Goal: Information Seeking & Learning: Learn about a topic

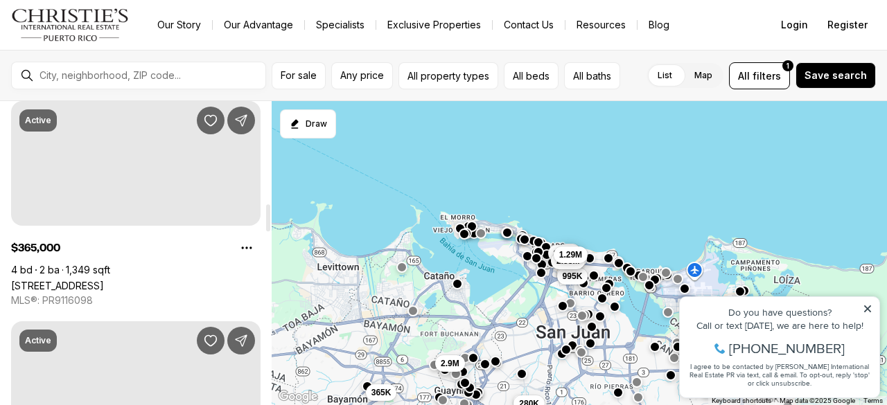
drag, startPoint x: 268, startPoint y: 111, endPoint x: 268, endPoint y: 215, distance: 103.9
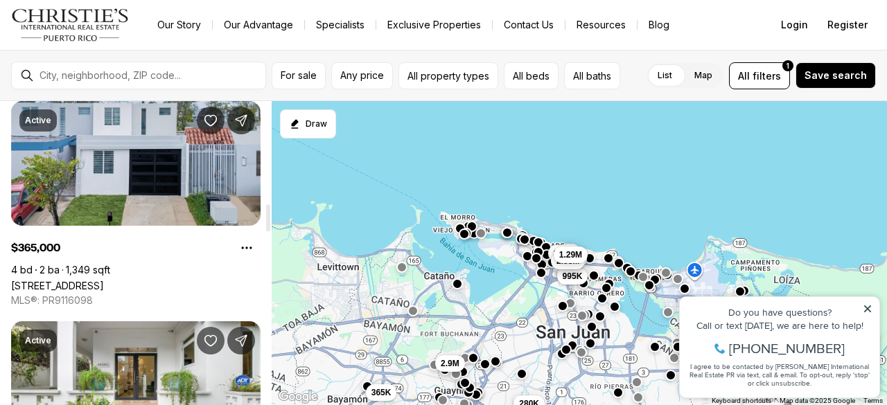
click at [268, 215] on div at bounding box center [268, 217] width 4 height 27
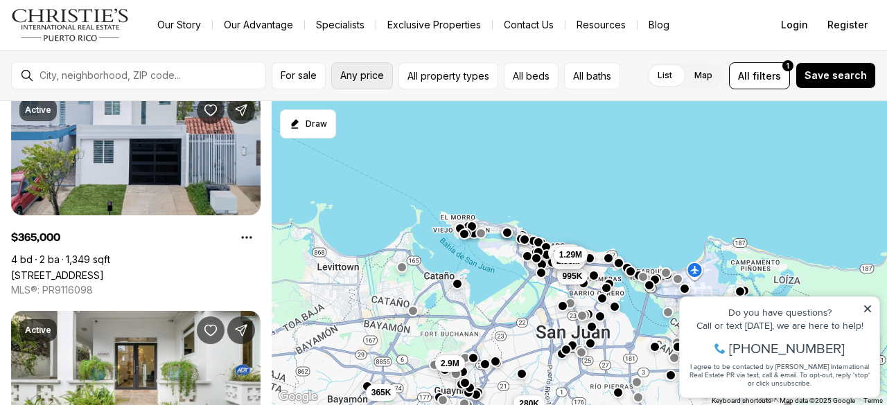
click at [362, 82] on button "Any price" at bounding box center [362, 75] width 62 height 27
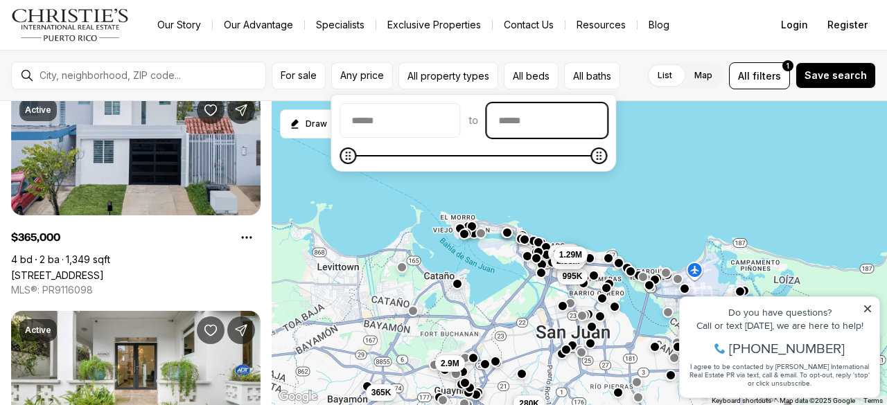
click at [536, 125] on input "priceMax" at bounding box center [546, 120] width 119 height 33
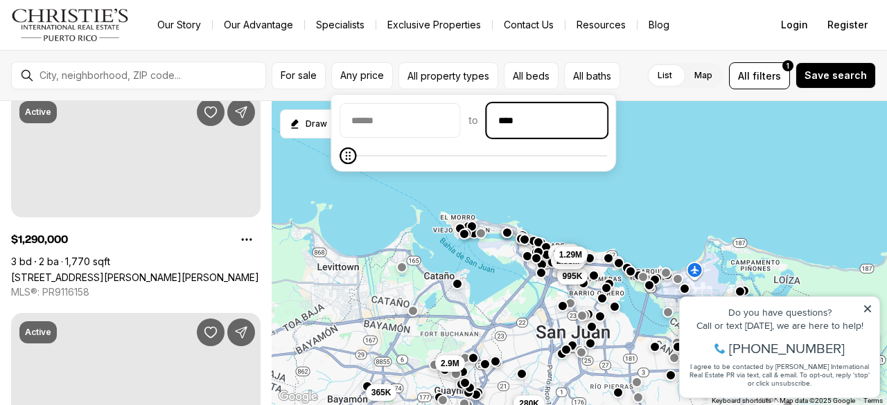
scroll to position [0, 0]
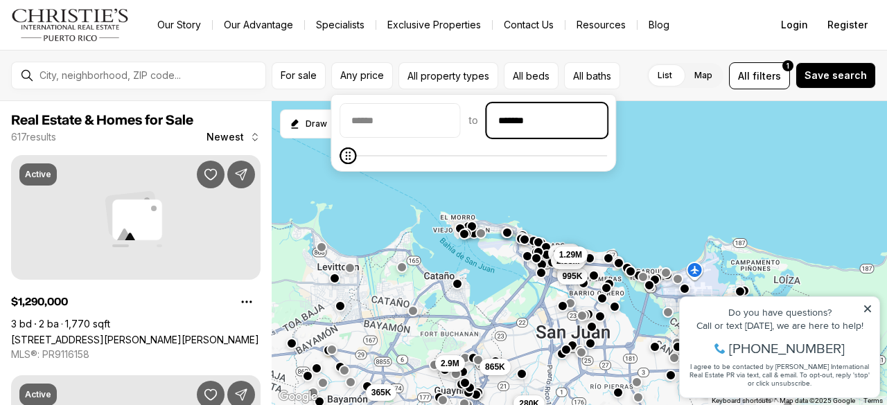
type input "********"
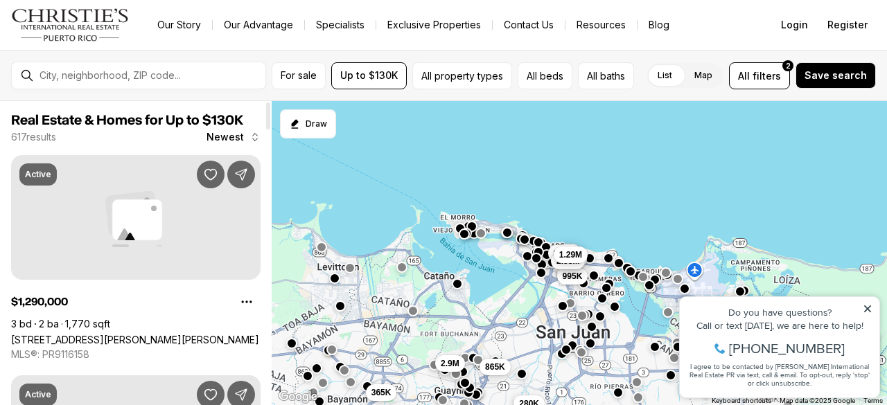
click at [240, 114] on span "Real Estate & Homes for Up to $130K" at bounding box center [135, 120] width 249 height 17
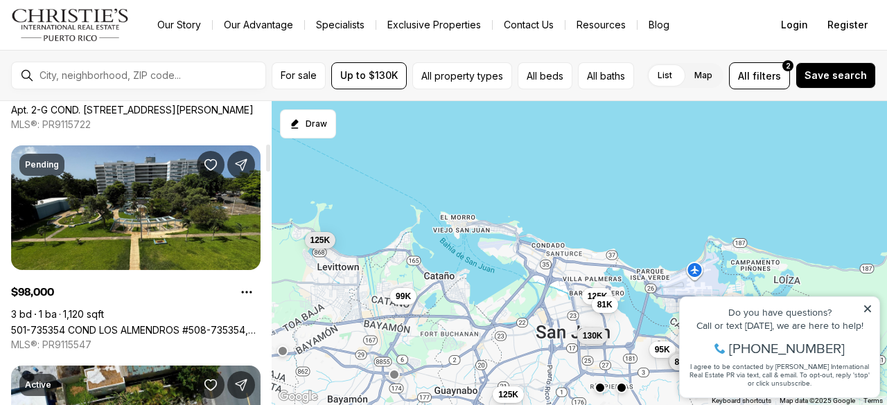
scroll to position [471, 0]
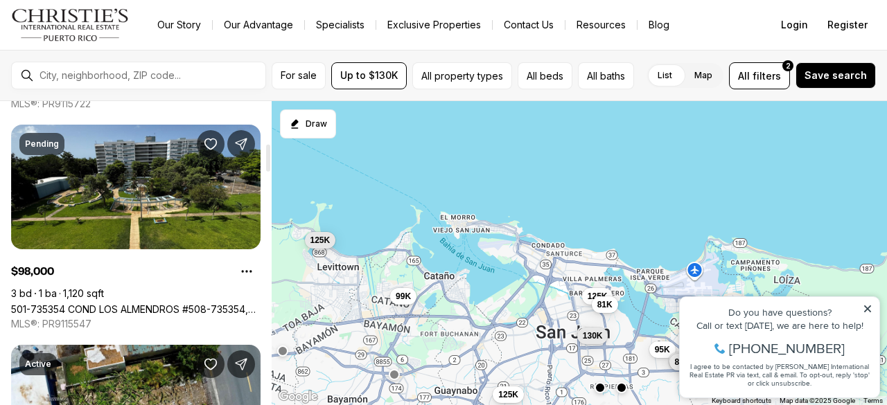
drag, startPoint x: 268, startPoint y: 114, endPoint x: 270, endPoint y: 157, distance: 42.3
click at [270, 157] on div at bounding box center [268, 158] width 4 height 27
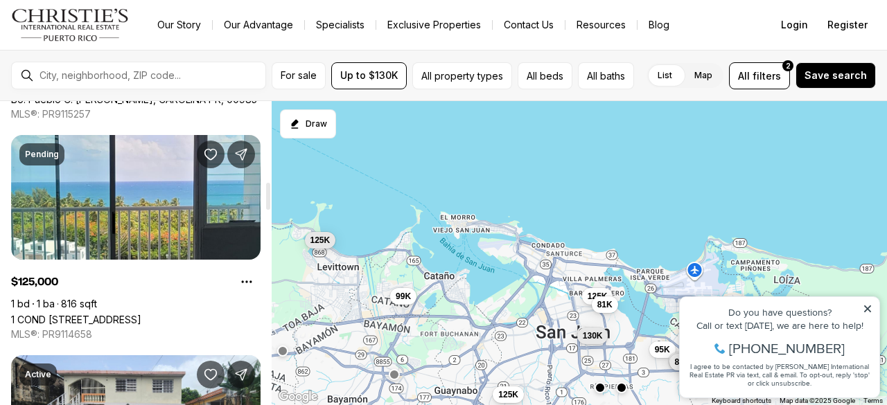
scroll to position [917, 0]
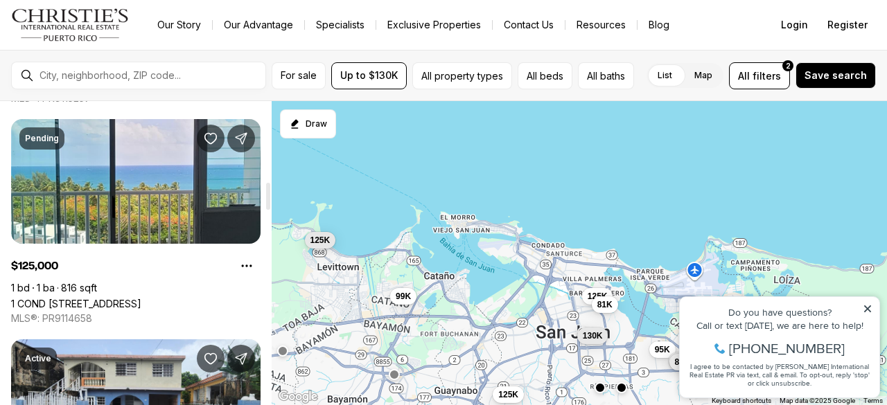
drag, startPoint x: 267, startPoint y: 157, endPoint x: 274, endPoint y: 197, distance: 40.1
click at [270, 197] on div at bounding box center [268, 196] width 4 height 27
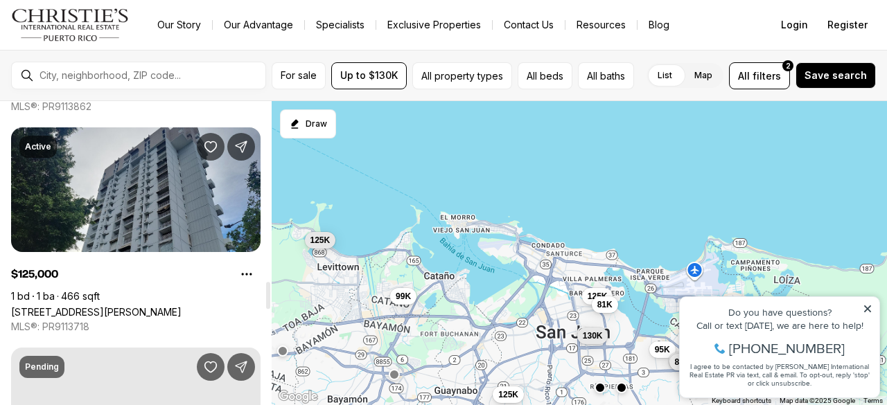
scroll to position [2015, 0]
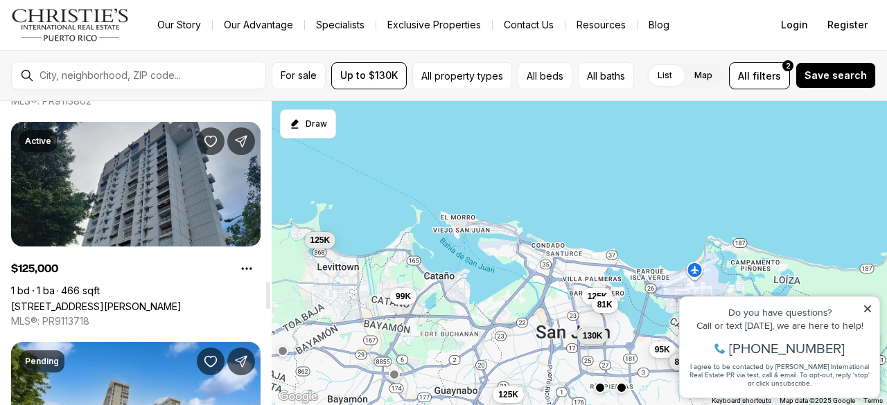
drag, startPoint x: 267, startPoint y: 193, endPoint x: 270, endPoint y: 290, distance: 97.7
click at [270, 290] on div at bounding box center [268, 295] width 4 height 27
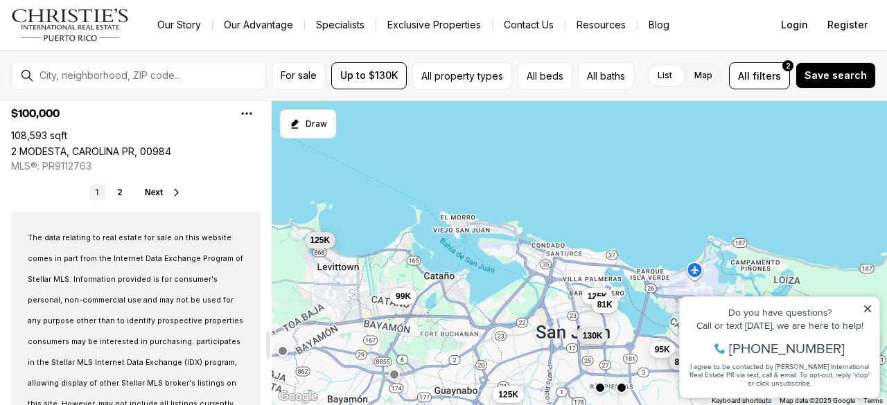
scroll to position [2626, 0]
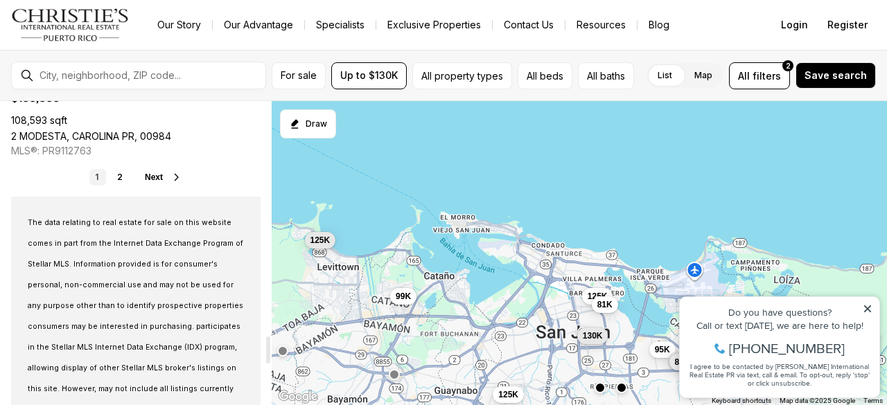
drag, startPoint x: 267, startPoint y: 288, endPoint x: 267, endPoint y: 343, distance: 54.7
click at [267, 343] on div at bounding box center [268, 350] width 4 height 27
click at [121, 177] on link "2" at bounding box center [120, 177] width 17 height 17
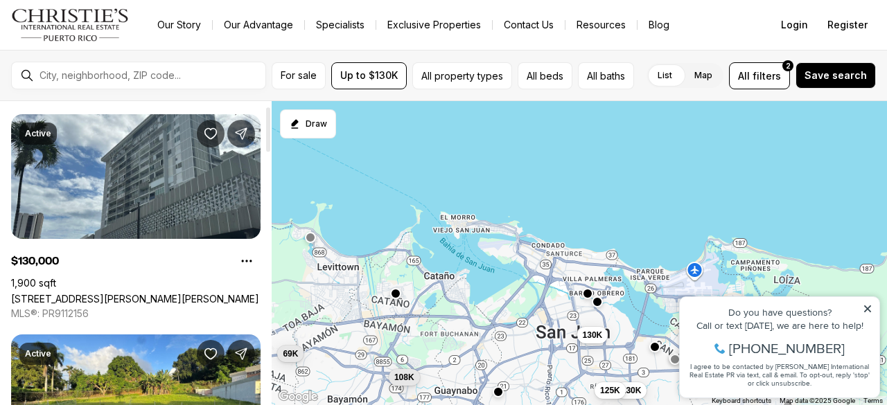
scroll to position [22, 0]
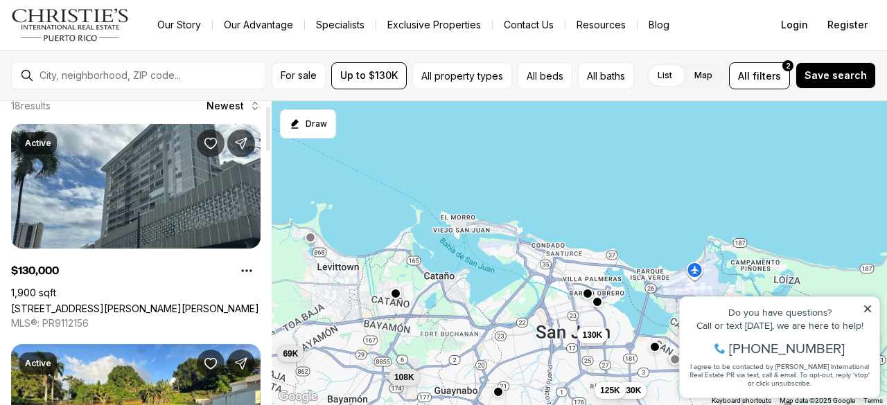
click at [270, 135] on div at bounding box center [268, 129] width 4 height 44
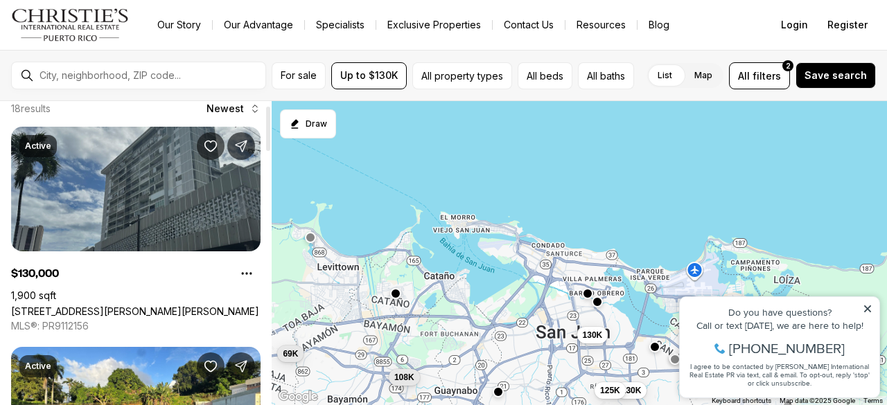
click at [211, 305] on link "[STREET_ADDRESS][PERSON_NAME][PERSON_NAME]" at bounding box center [135, 311] width 248 height 12
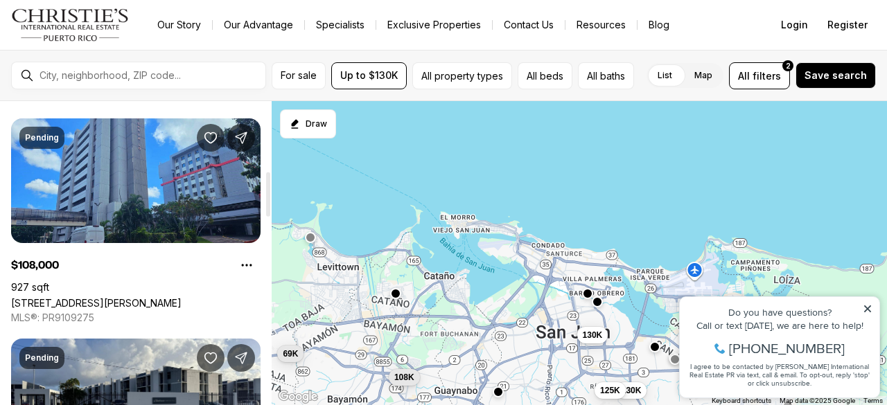
scroll to position [464, 0]
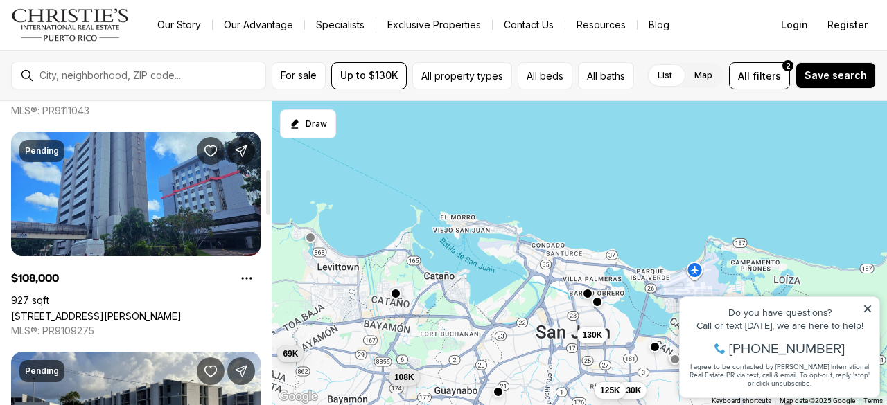
drag, startPoint x: 269, startPoint y: 128, endPoint x: 270, endPoint y: 192, distance: 63.7
click at [270, 192] on div at bounding box center [268, 192] width 4 height 44
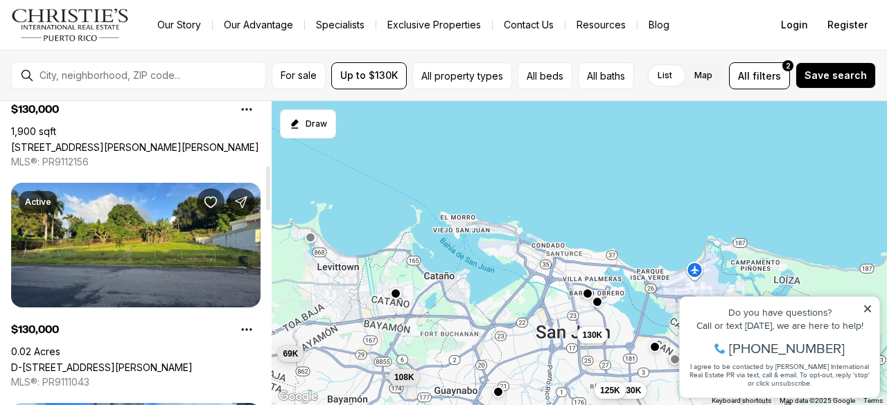
scroll to position [123, 0]
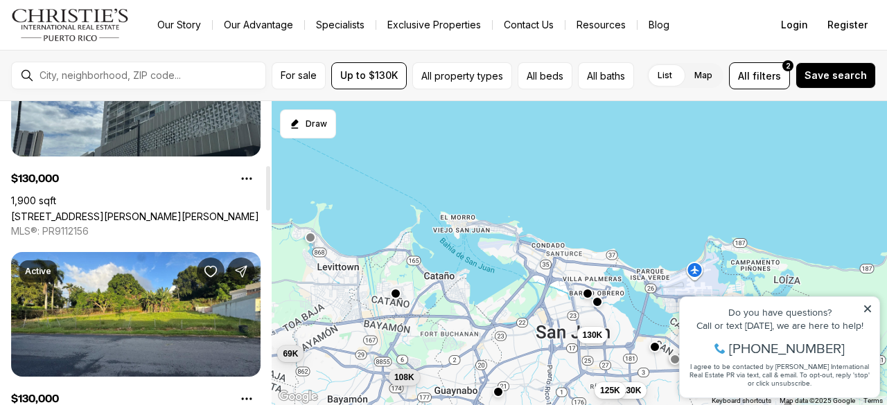
drag, startPoint x: 267, startPoint y: 188, endPoint x: 274, endPoint y: 138, distance: 50.4
click at [270, 166] on div at bounding box center [268, 188] width 4 height 44
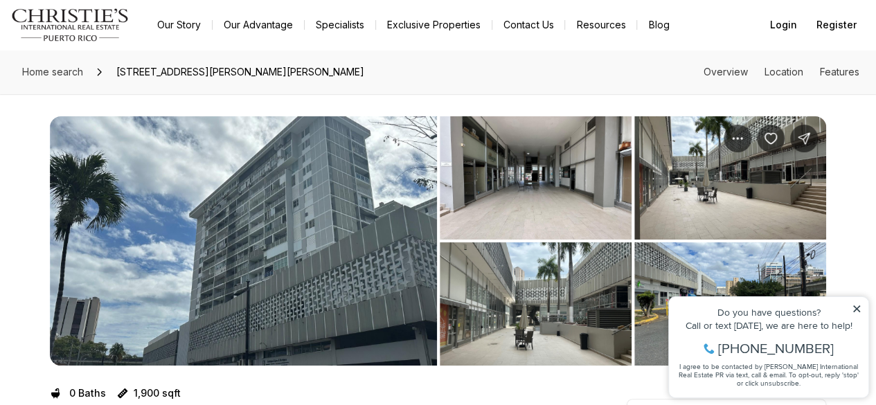
scroll to position [107, 0]
